Goal: Check status: Check status

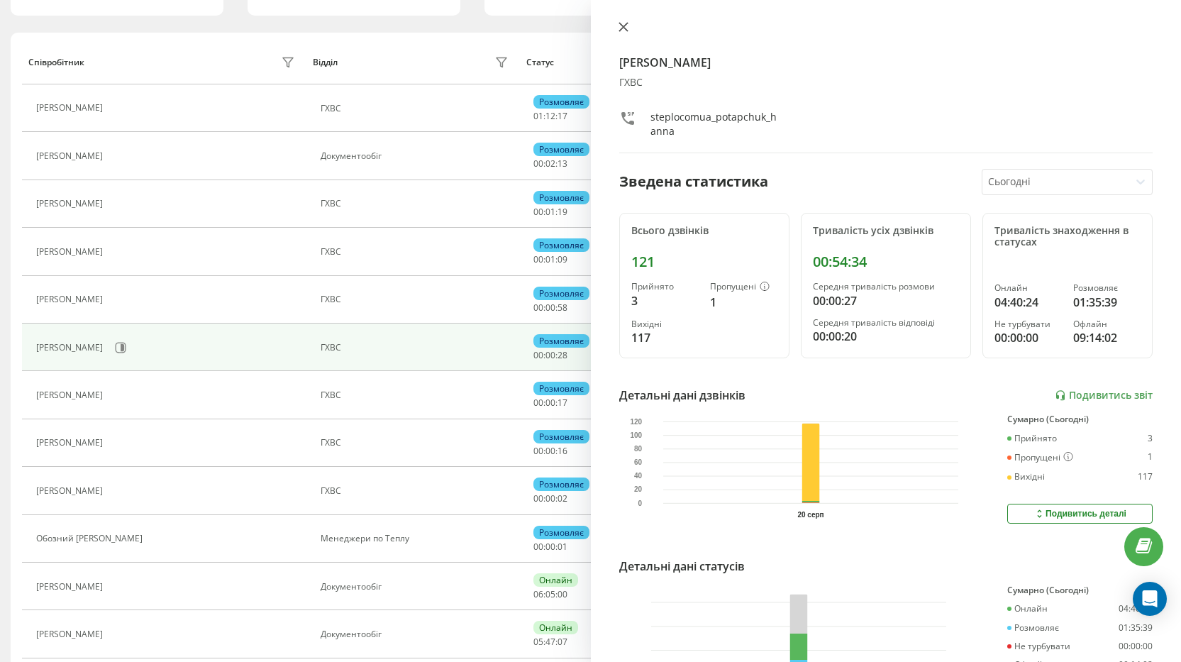
click at [618, 25] on icon at bounding box center [623, 27] width 10 height 10
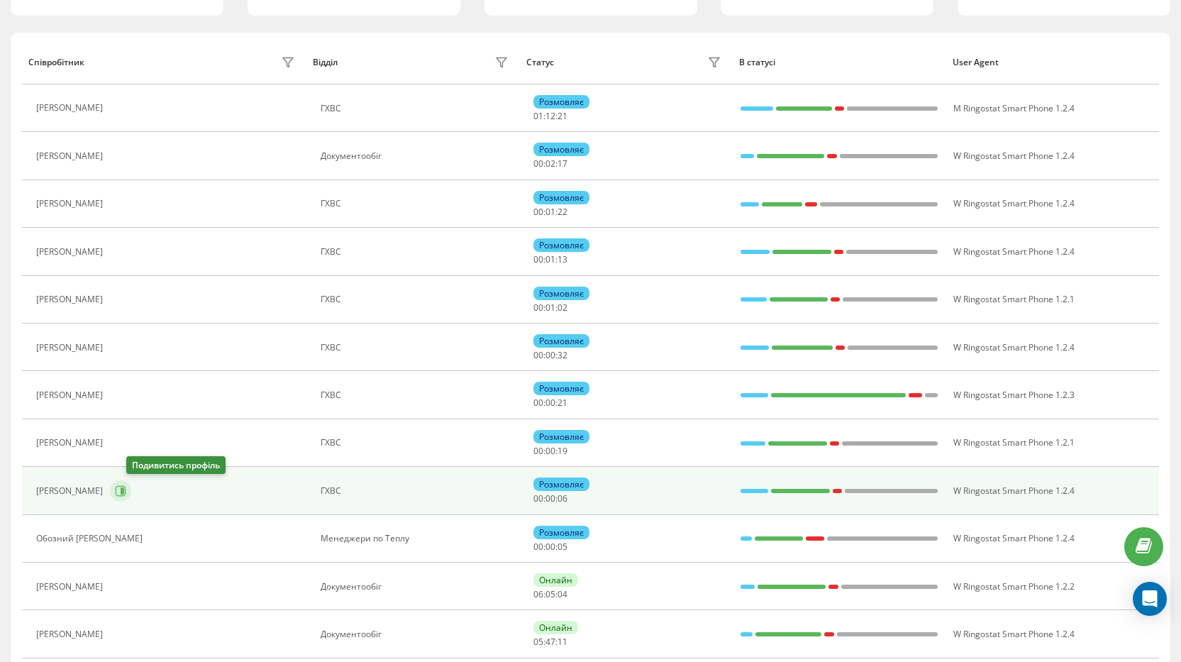
click at [124, 490] on icon at bounding box center [123, 490] width 4 height 7
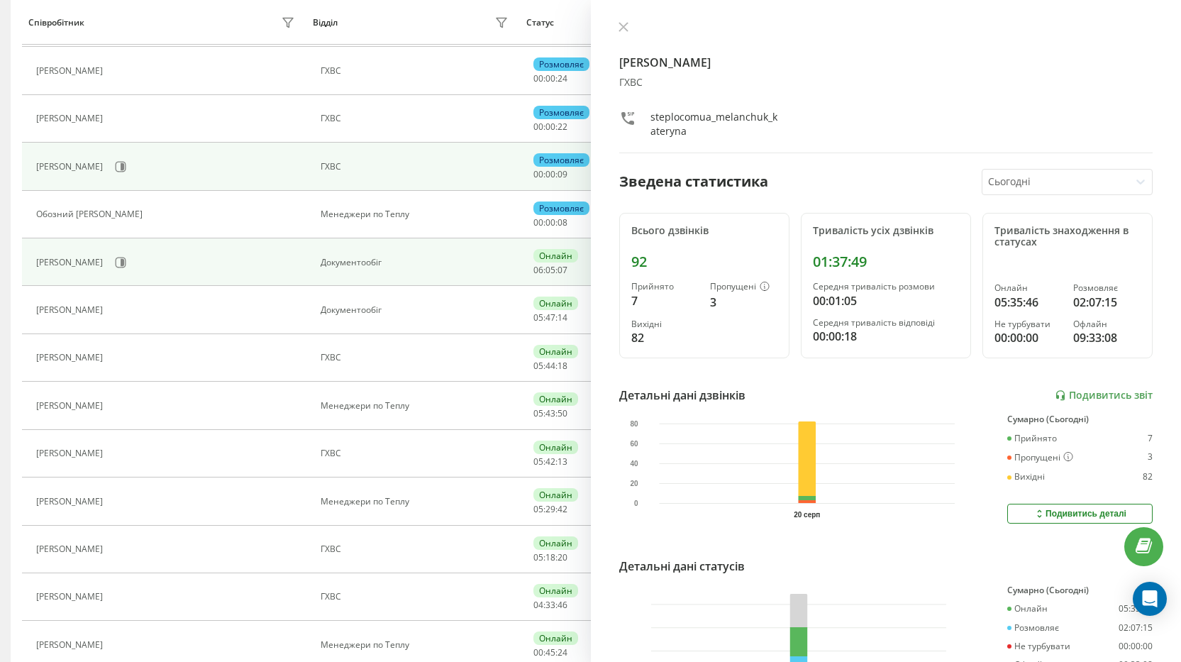
scroll to position [496, 0]
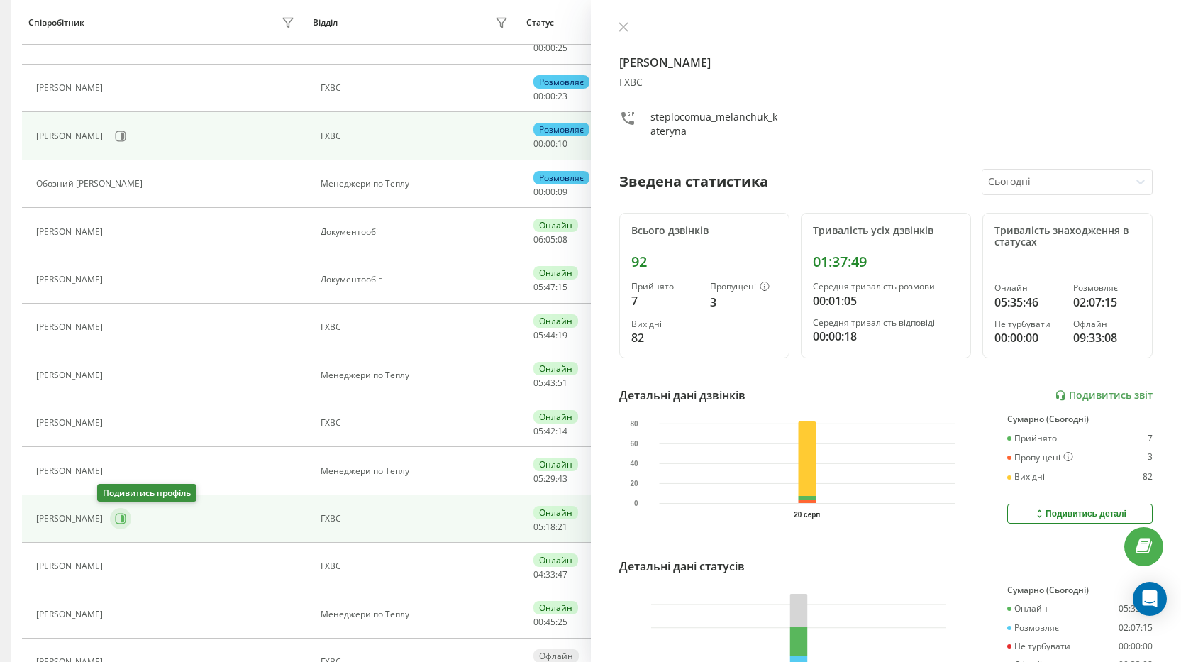
click at [116, 518] on button at bounding box center [120, 518] width 21 height 21
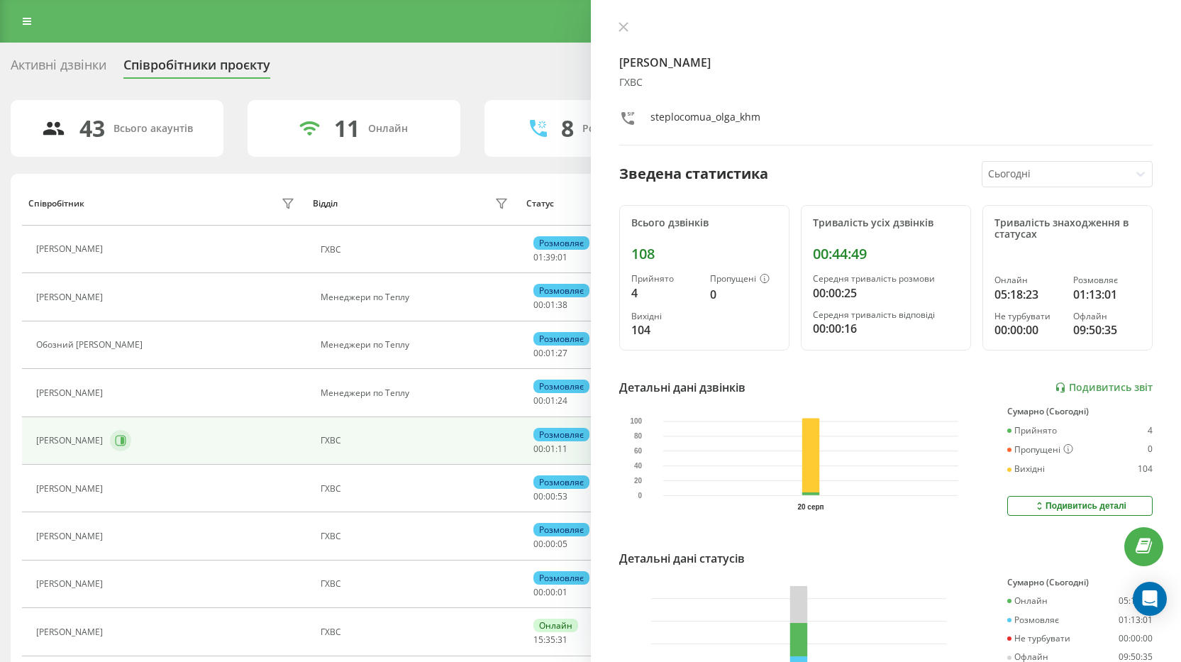
click at [126, 439] on icon at bounding box center [120, 440] width 11 height 11
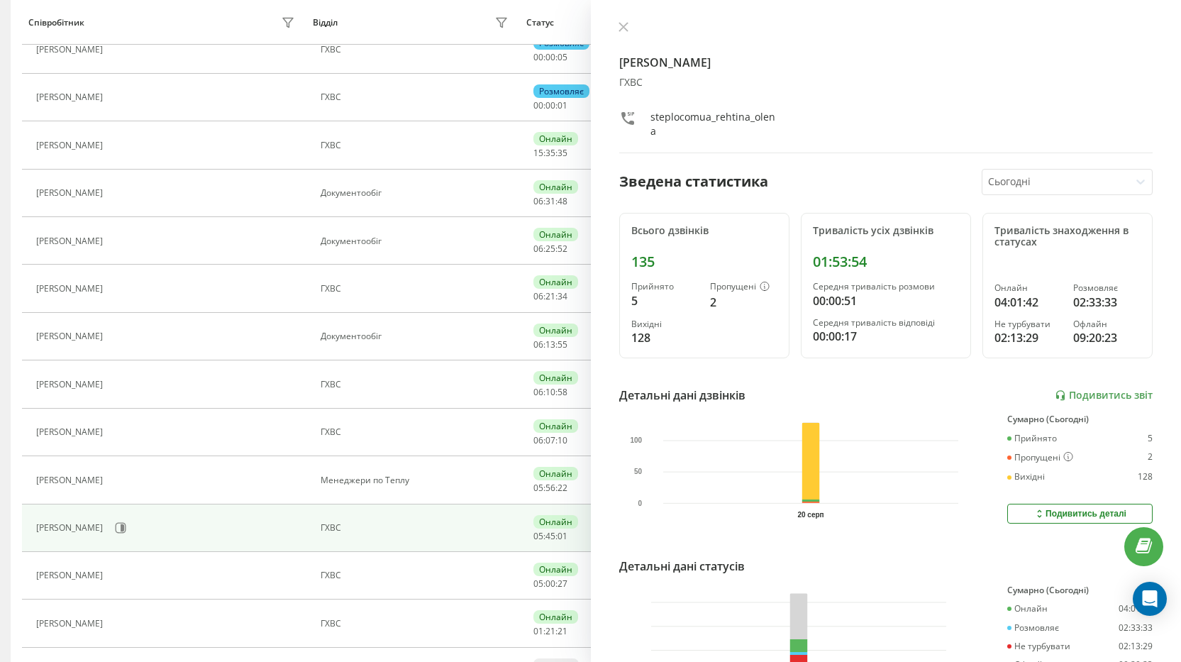
scroll to position [496, 0]
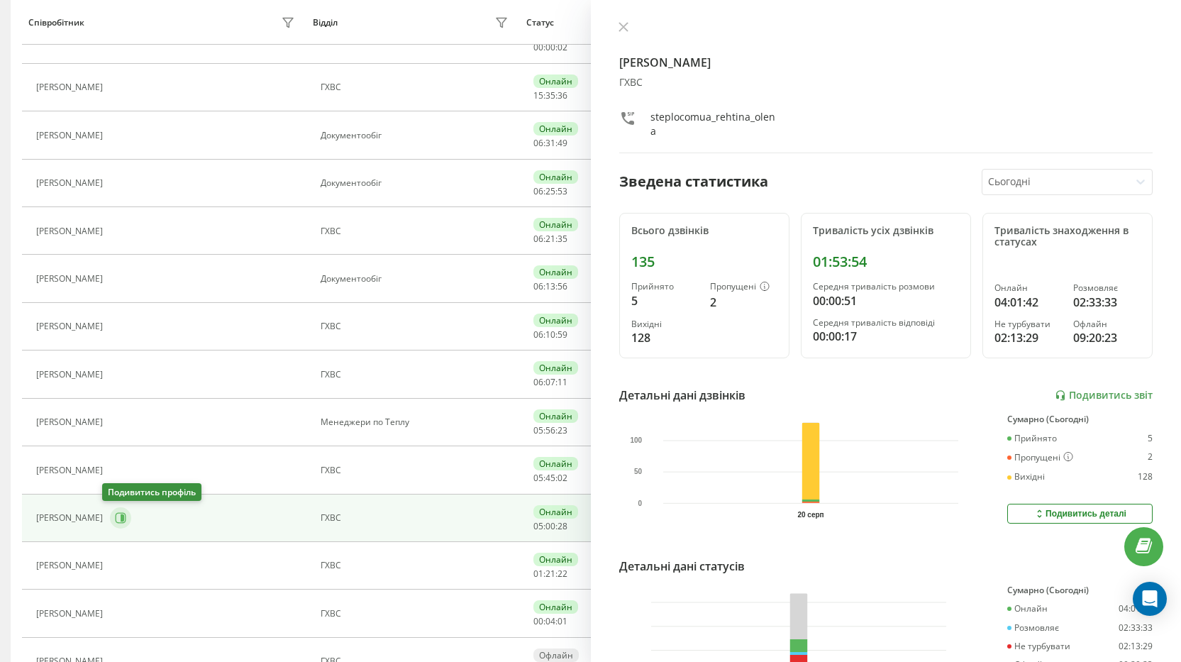
click at [115, 519] on icon at bounding box center [120, 517] width 11 height 11
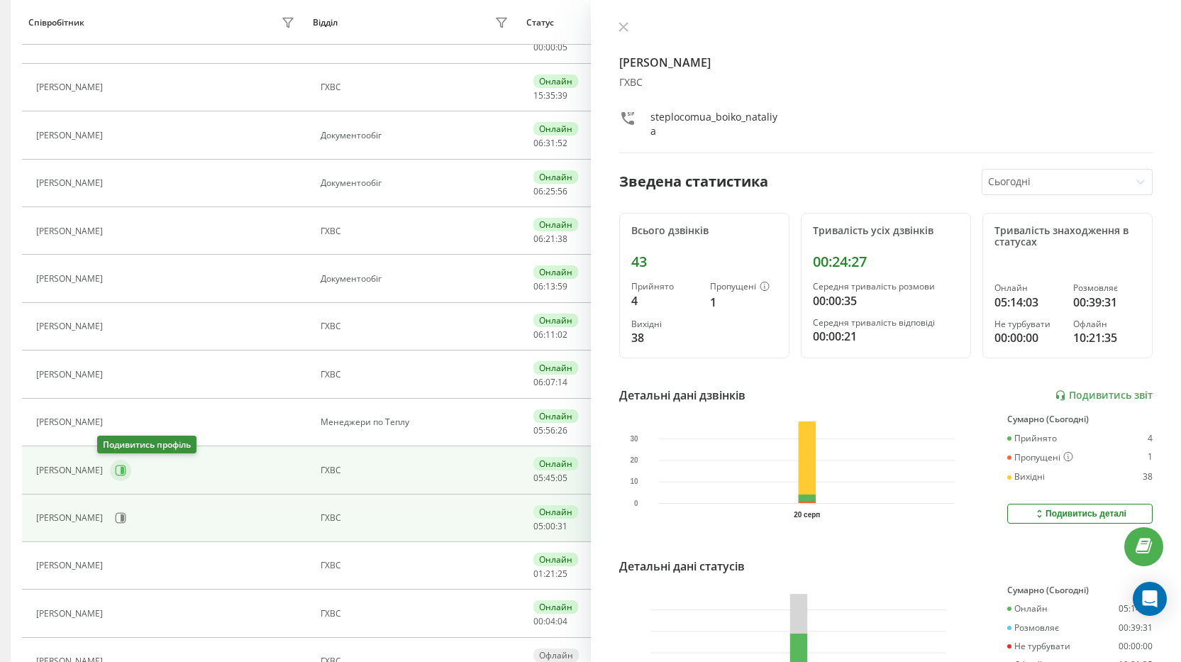
click at [110, 469] on button at bounding box center [120, 470] width 21 height 21
